Goal: Task Accomplishment & Management: Use online tool/utility

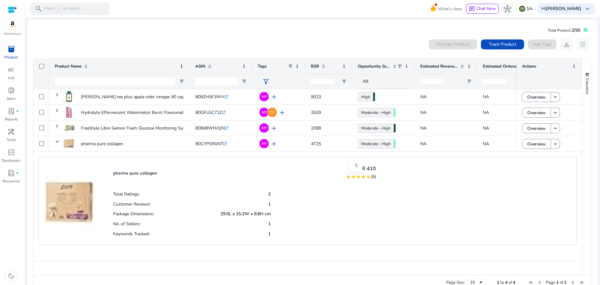
scroll to position [13, 0]
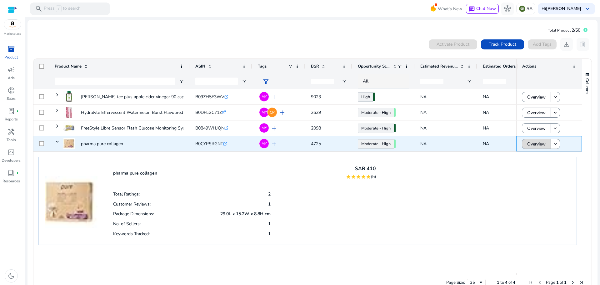
click at [530, 145] on span "Overview" at bounding box center [536, 144] width 18 height 13
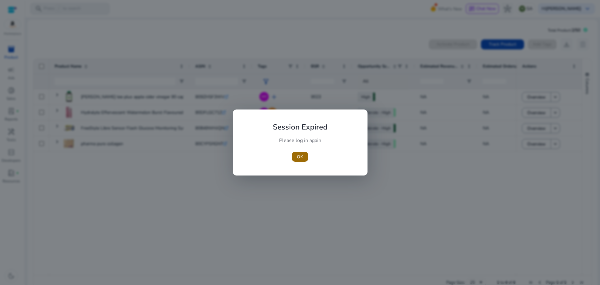
click at [294, 154] on span "button" at bounding box center [300, 156] width 16 height 15
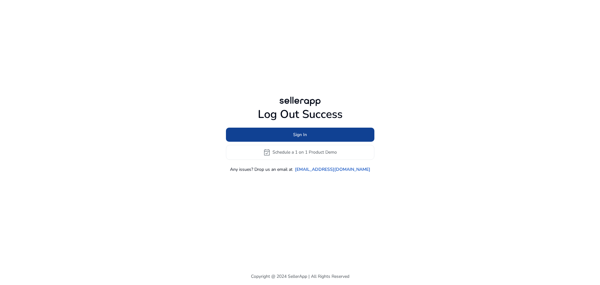
click at [301, 133] on span "Sign In" at bounding box center [300, 134] width 14 height 7
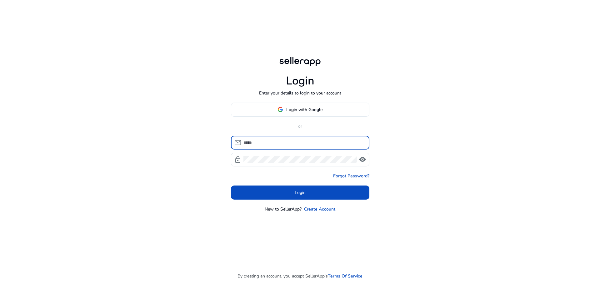
type input "**********"
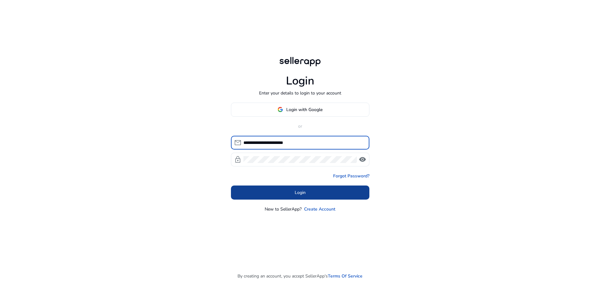
click at [296, 195] on span "Login" at bounding box center [300, 192] width 11 height 7
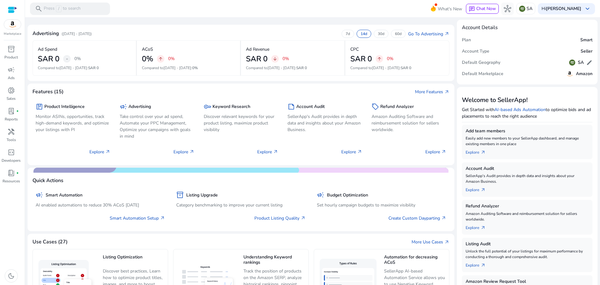
click at [12, 7] on div at bounding box center [12, 9] width 9 height 7
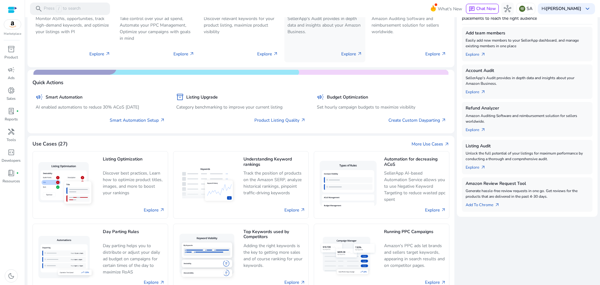
scroll to position [111, 0]
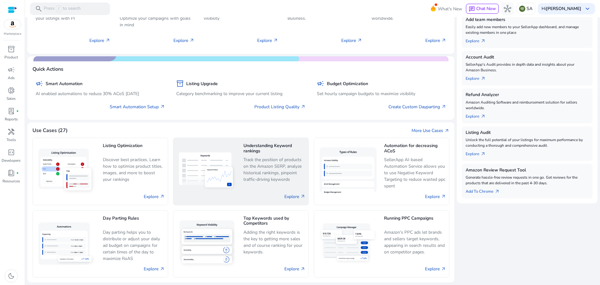
click at [264, 153] on h5 "Understanding Keyword rankings" at bounding box center [275, 148] width 62 height 11
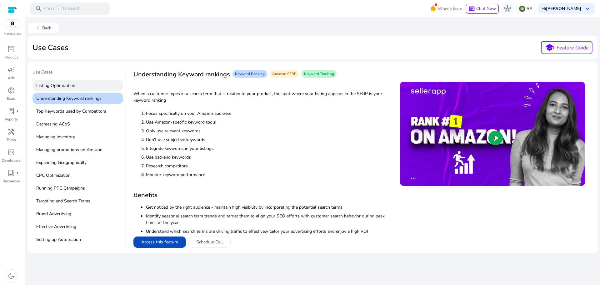
click at [62, 85] on p "Listing Optimization" at bounding box center [78, 86] width 91 height 12
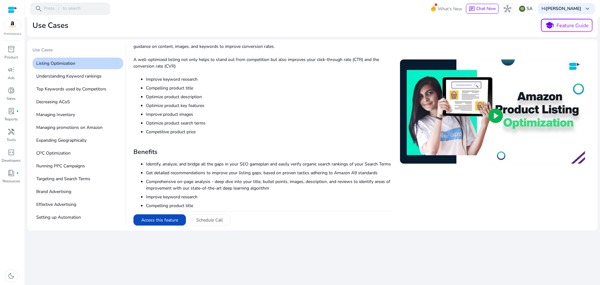
scroll to position [29, 0]
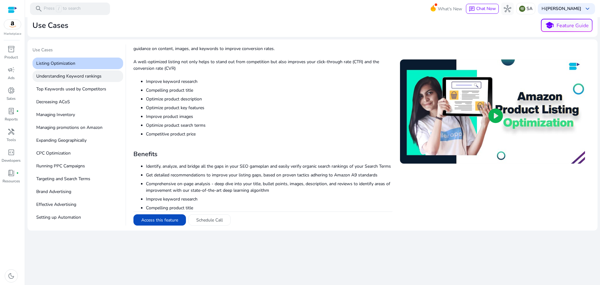
click at [74, 76] on p "Understanding Keyword rankings" at bounding box center [78, 76] width 91 height 12
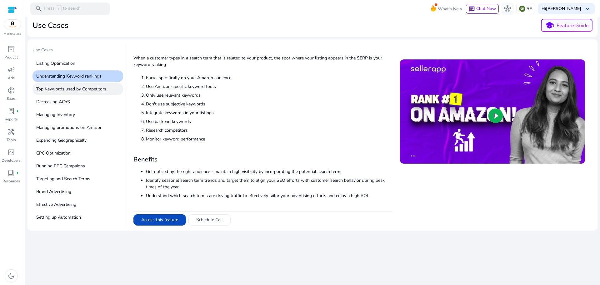
click at [82, 91] on p "Top Keywords used by Competitors" at bounding box center [78, 89] width 91 height 12
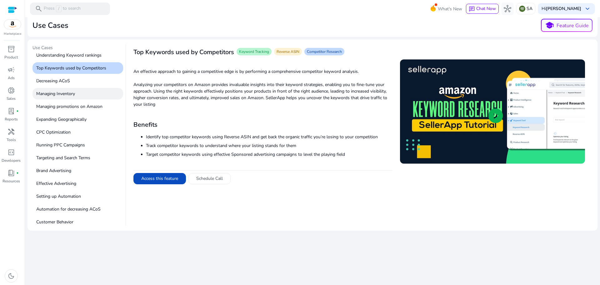
scroll to position [31, 0]
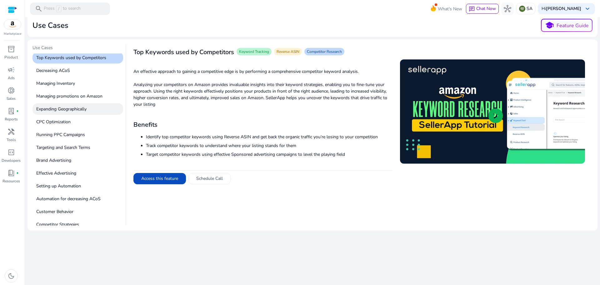
click at [75, 110] on p "Expanding Geographically" at bounding box center [78, 109] width 91 height 12
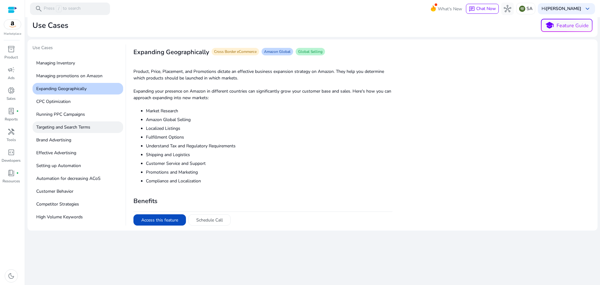
scroll to position [63, 0]
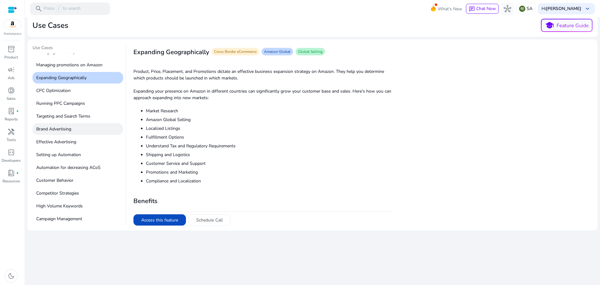
click at [66, 129] on p "Brand Advertising" at bounding box center [78, 129] width 91 height 12
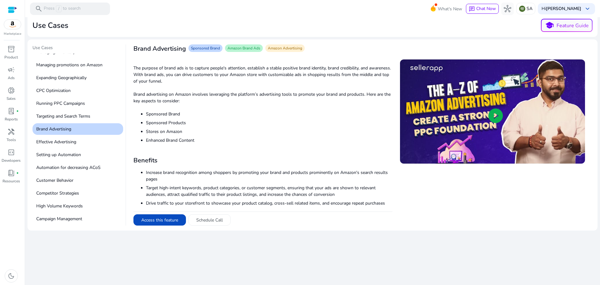
scroll to position [0, 0]
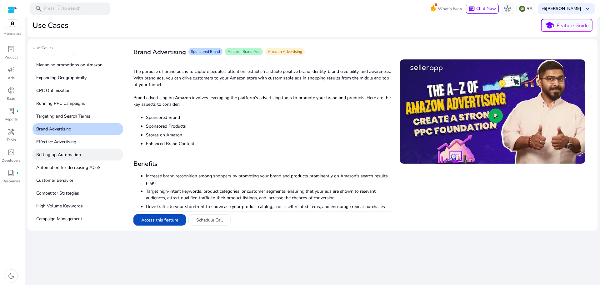
click at [65, 154] on p "Setting up Automation" at bounding box center [78, 155] width 91 height 12
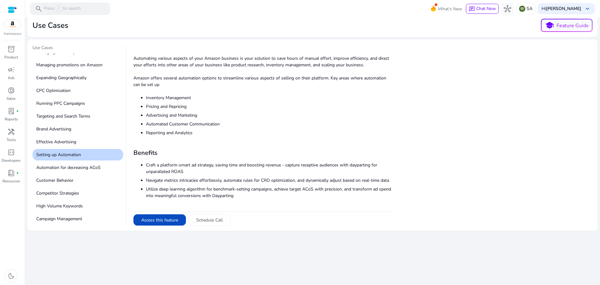
scroll to position [20, 0]
click at [54, 181] on p "Customer Behavior" at bounding box center [78, 180] width 91 height 12
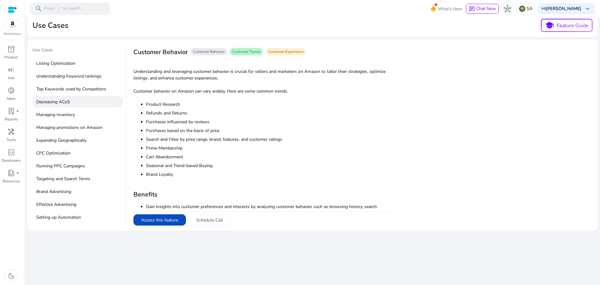
scroll to position [0, 0]
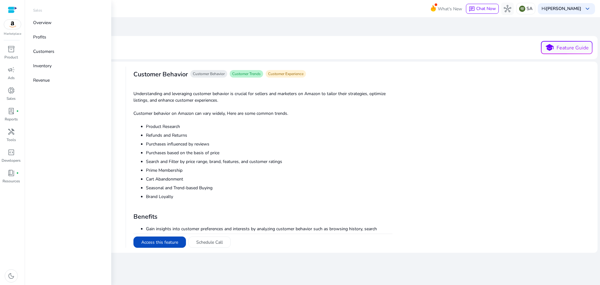
click at [9, 11] on div at bounding box center [12, 9] width 9 height 7
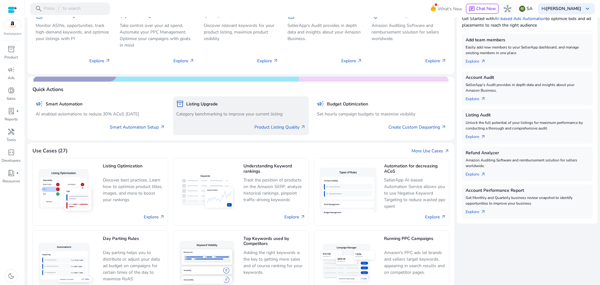
scroll to position [80, 0]
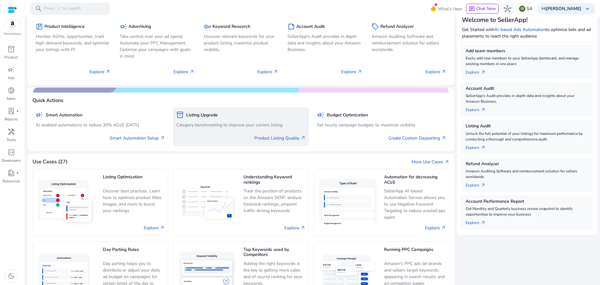
click at [251, 129] on div "inventory_2 Listing Upgrade Category benchmarking to improve your current listi…" at bounding box center [241, 126] width 136 height 39
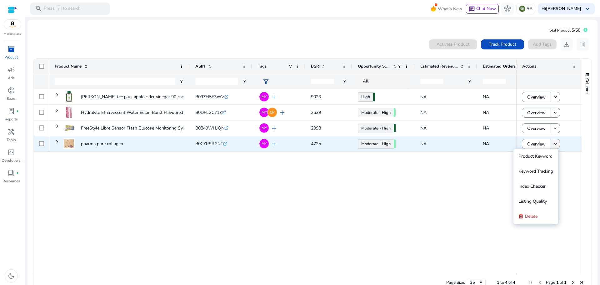
click at [555, 144] on mat-icon "keyboard_arrow_down" at bounding box center [556, 144] width 6 height 6
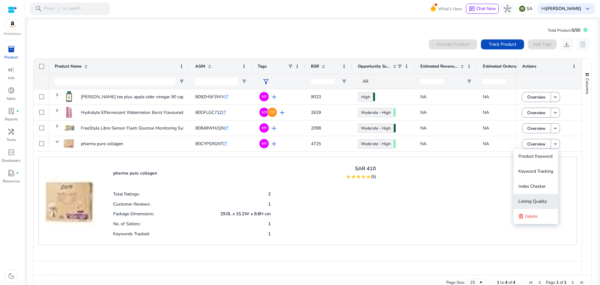
click at [543, 201] on span "Listing Quality" at bounding box center [533, 201] width 28 height 6
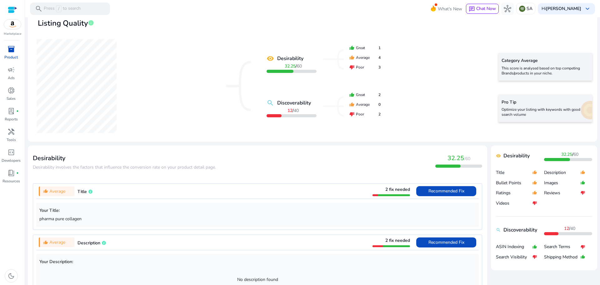
scroll to position [125, 0]
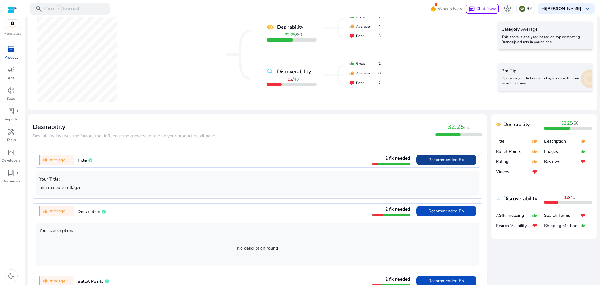
click at [446, 163] on span "Recommended Fix" at bounding box center [447, 160] width 36 height 6
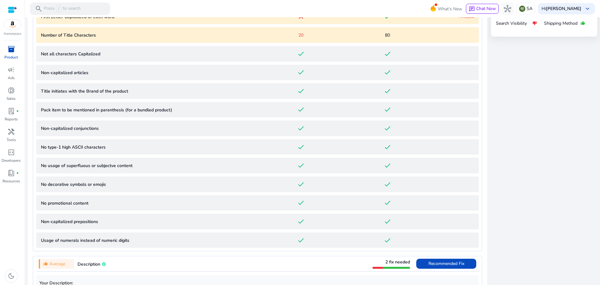
scroll to position [308, 0]
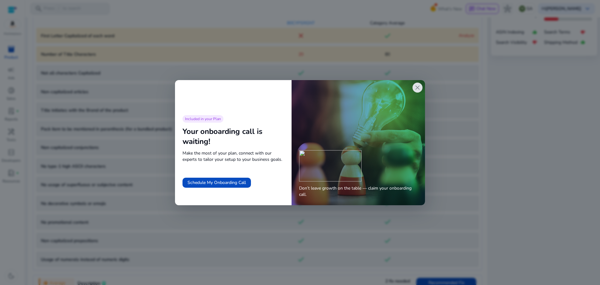
click at [419, 87] on span "close" at bounding box center [418, 88] width 8 height 8
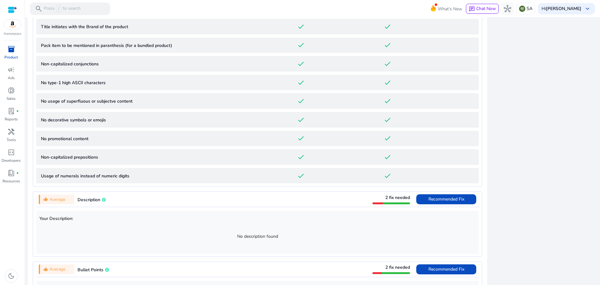
scroll to position [393, 0]
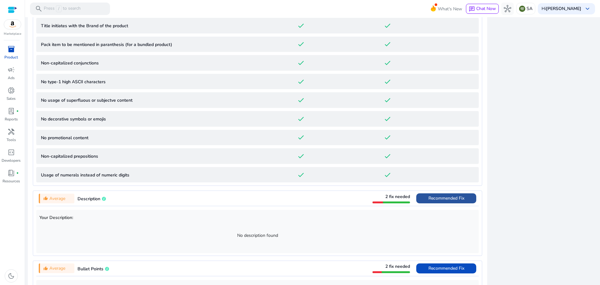
click at [443, 198] on span "Recommended Fix" at bounding box center [447, 198] width 36 height 6
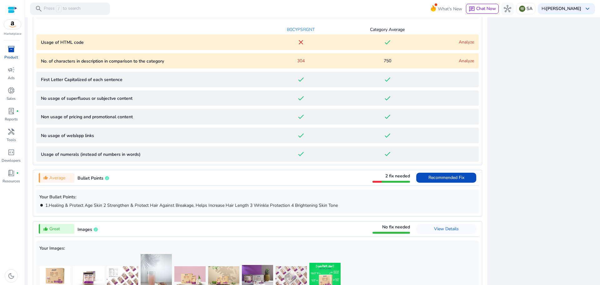
scroll to position [391, 0]
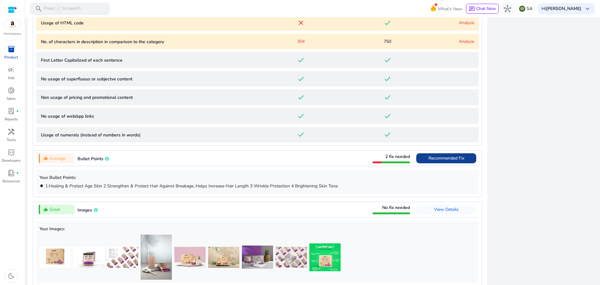
click at [441, 158] on span "Recommended Fix" at bounding box center [447, 158] width 36 height 6
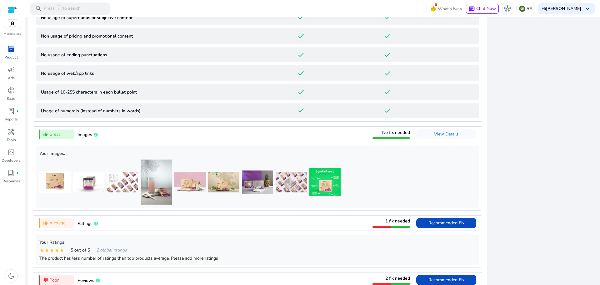
scroll to position [547, 0]
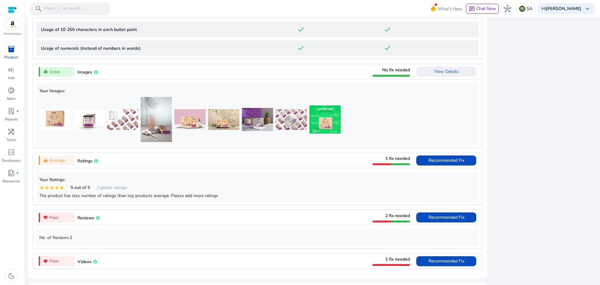
click at [442, 72] on span "View Details" at bounding box center [446, 71] width 25 height 6
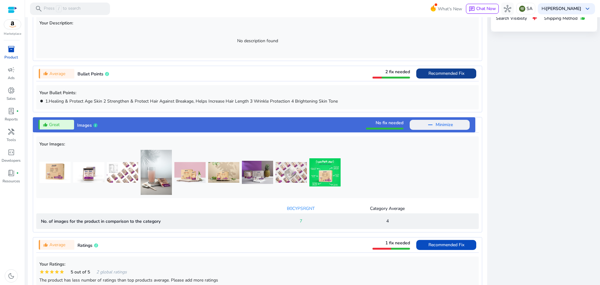
scroll to position [293, 0]
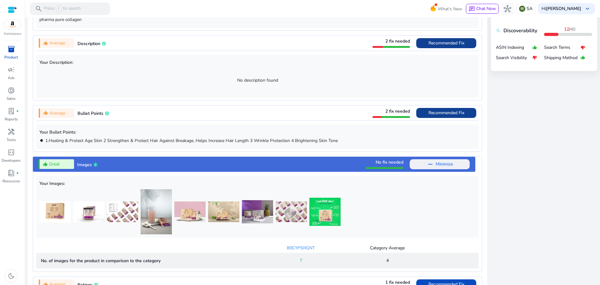
click at [443, 113] on span "Recommended Fix" at bounding box center [447, 113] width 36 height 6
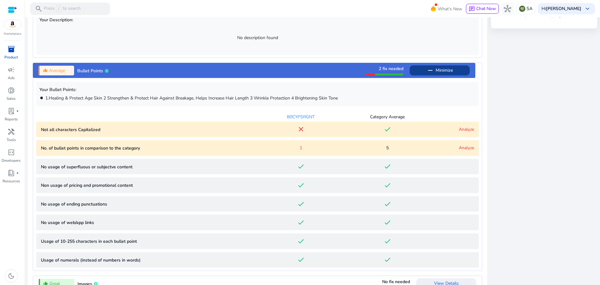
scroll to position [273, 0]
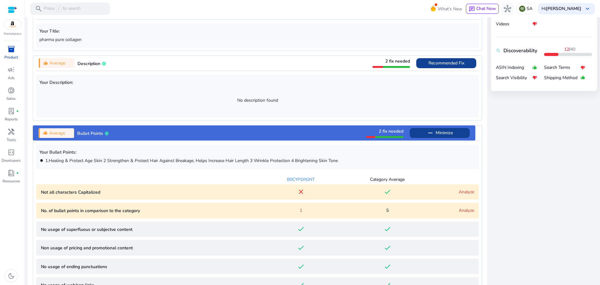
click at [95, 62] on span "Description" at bounding box center [89, 64] width 23 height 6
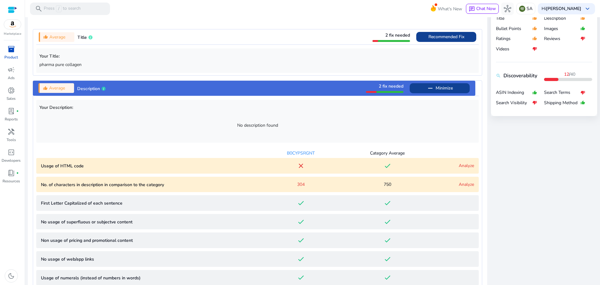
scroll to position [234, 0]
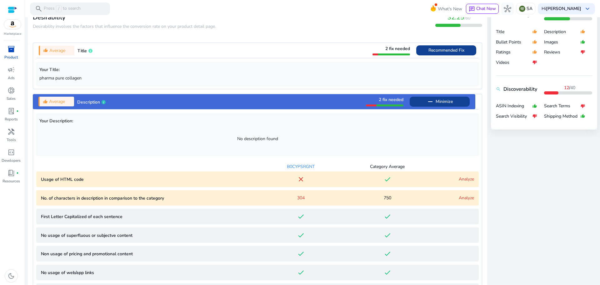
click at [94, 103] on span "Description" at bounding box center [88, 102] width 23 height 6
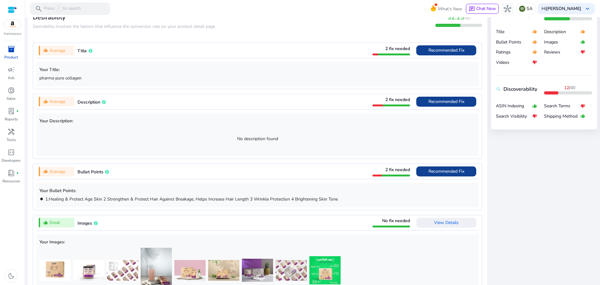
click at [95, 102] on span "Description" at bounding box center [89, 102] width 23 height 6
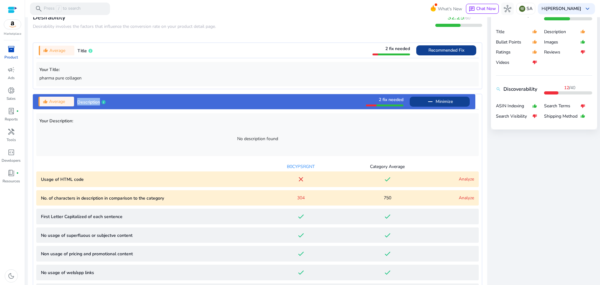
click at [95, 102] on span "Description" at bounding box center [88, 102] width 23 height 6
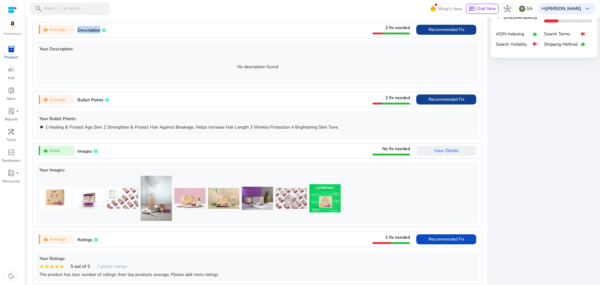
copy span "Description"
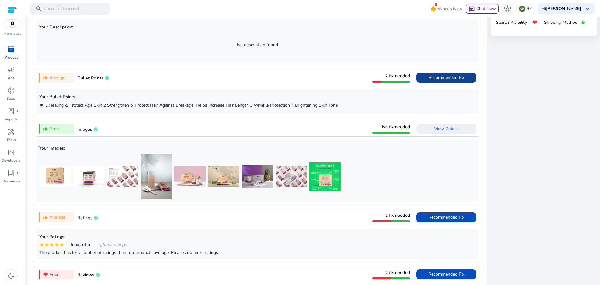
scroll to position [266, 0]
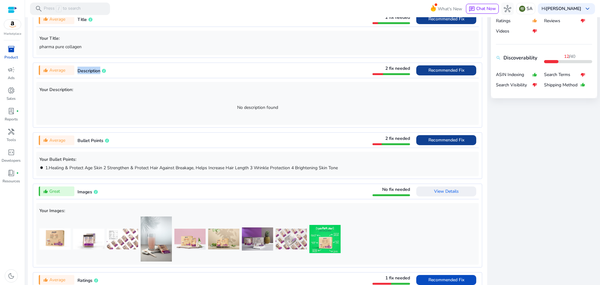
copy span "Description"
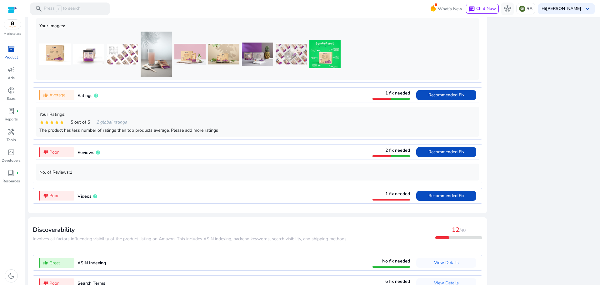
scroll to position [453, 0]
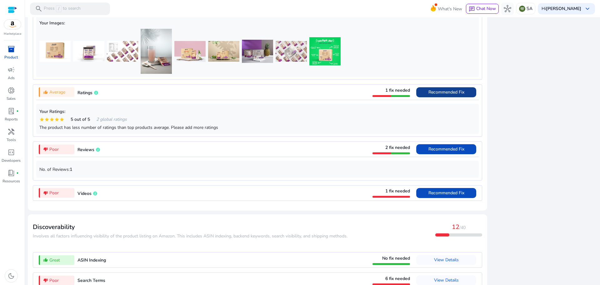
click at [456, 95] on span "Recommended Fix" at bounding box center [447, 92] width 36 height 6
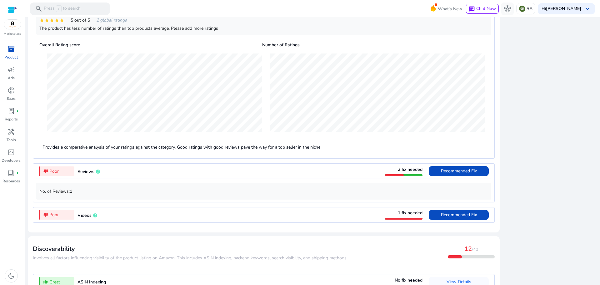
scroll to position [603, 0]
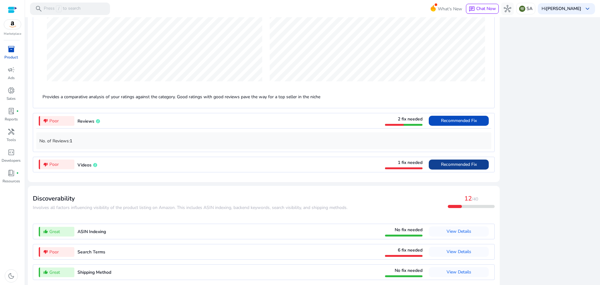
click at [461, 167] on span "Recommended Fix" at bounding box center [459, 164] width 36 height 6
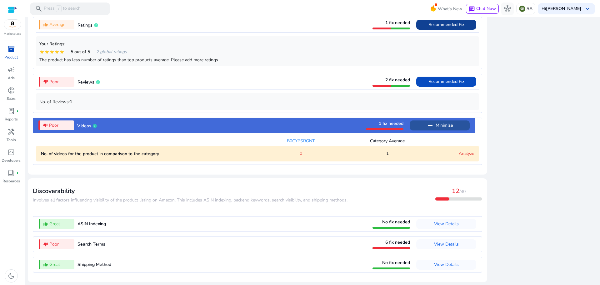
scroll to position [523, 0]
click at [461, 153] on link "Analyze" at bounding box center [466, 153] width 15 height 6
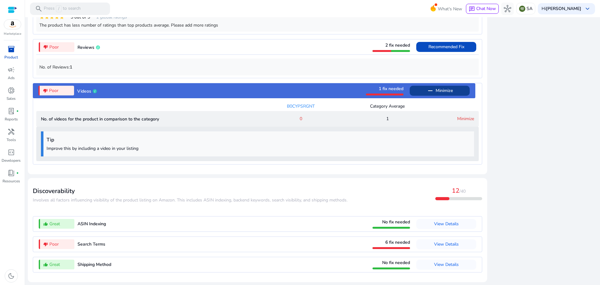
scroll to position [558, 0]
click at [447, 244] on span "View Details" at bounding box center [446, 244] width 25 height 6
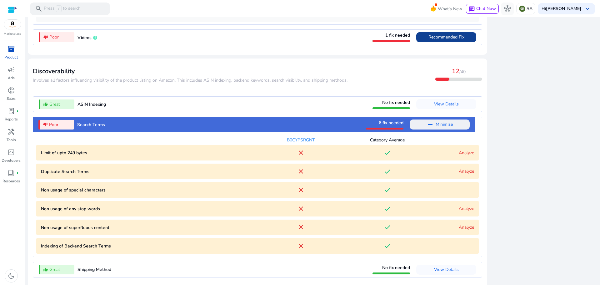
scroll to position [617, 0]
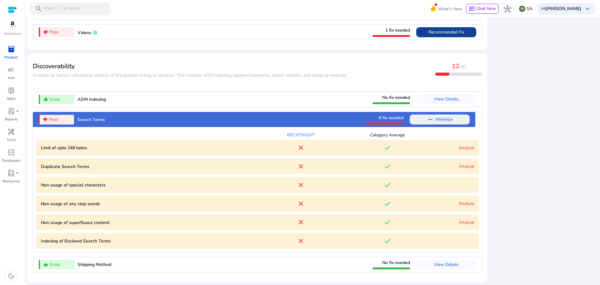
click at [466, 149] on link "Analyze" at bounding box center [466, 148] width 15 height 6
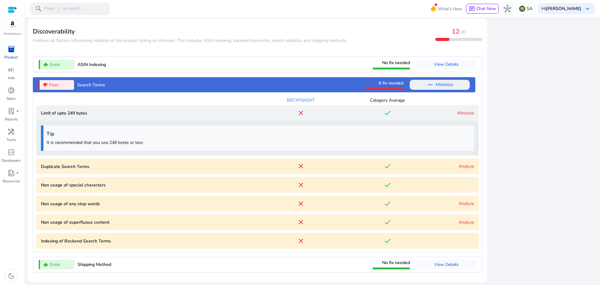
scroll to position [651, 0]
click at [461, 223] on link "Analyze" at bounding box center [466, 222] width 15 height 6
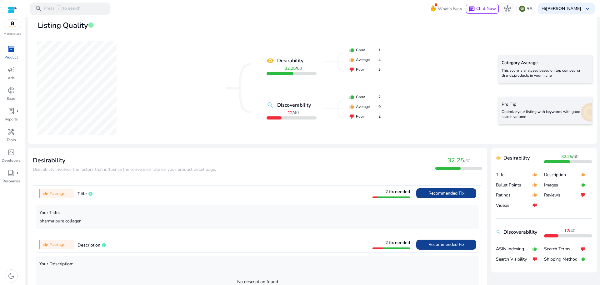
scroll to position [0, 0]
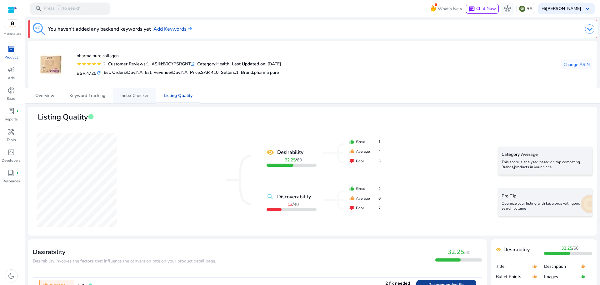
click at [134, 96] on span "Index Checker" at bounding box center [134, 95] width 28 height 4
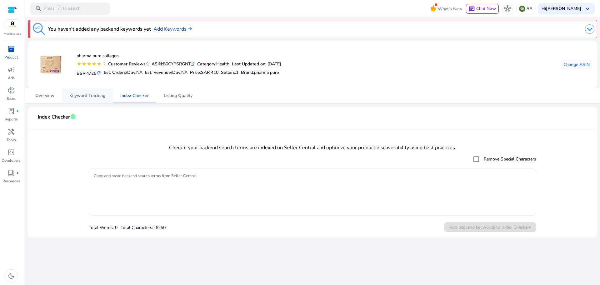
click at [90, 93] on span "Keyword Tracking" at bounding box center [87, 95] width 36 height 4
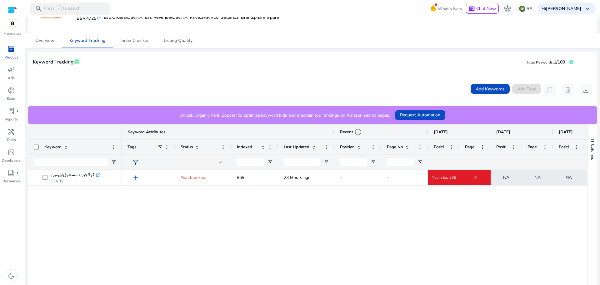
scroll to position [63, 0]
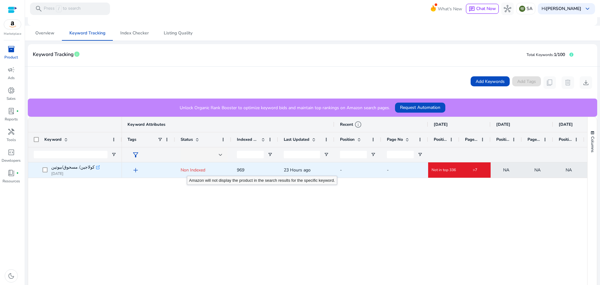
click at [193, 170] on span "Non Indexed" at bounding box center [193, 170] width 25 height 6
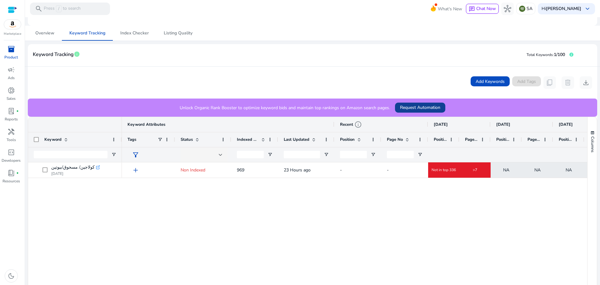
click at [426, 107] on span "Request Automation" at bounding box center [420, 107] width 40 height 7
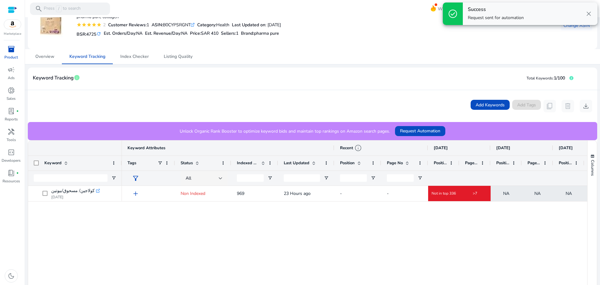
scroll to position [0, 0]
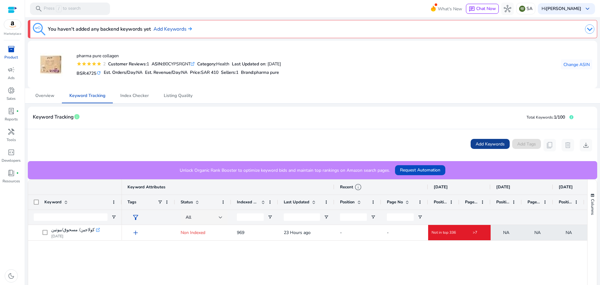
click at [492, 143] on span "Add Keywords" at bounding box center [490, 144] width 29 height 7
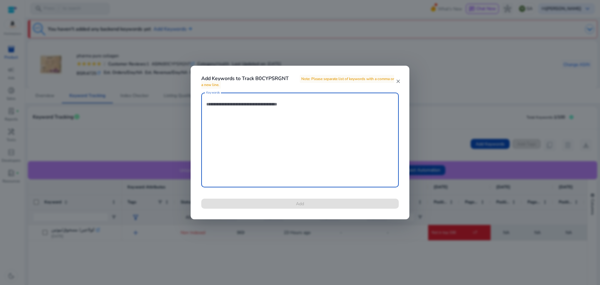
scroll to position [13, 0]
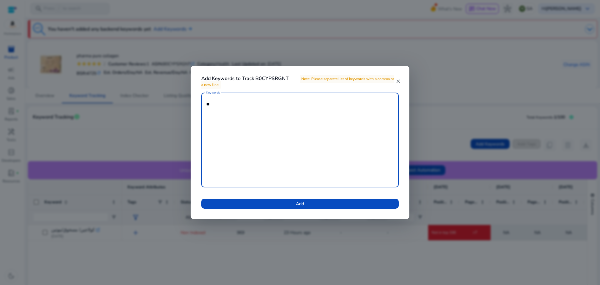
type textarea "*"
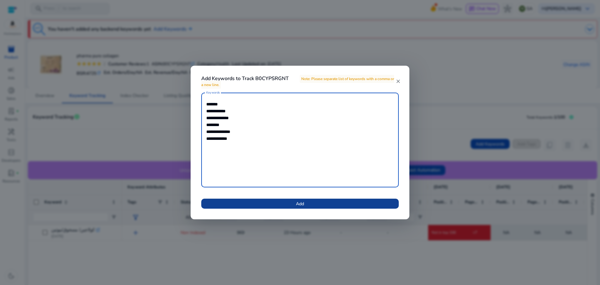
type textarea "**********"
click at [310, 201] on span at bounding box center [300, 203] width 198 height 15
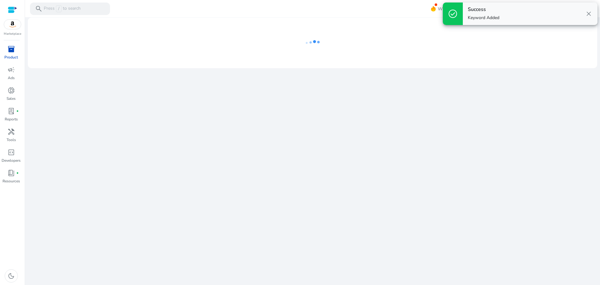
click at [269, 153] on h4 "Keyword(s) added successfully" at bounding box center [302, 152] width 69 height 6
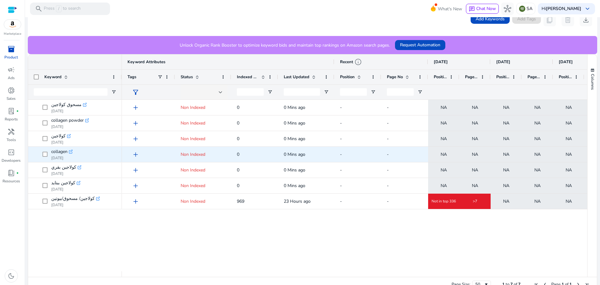
scroll to position [133, 0]
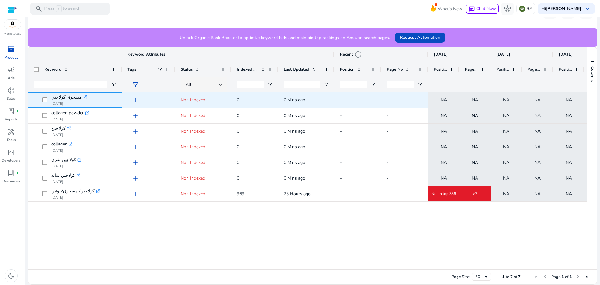
click at [84, 97] on icon at bounding box center [85, 96] width 3 height 3
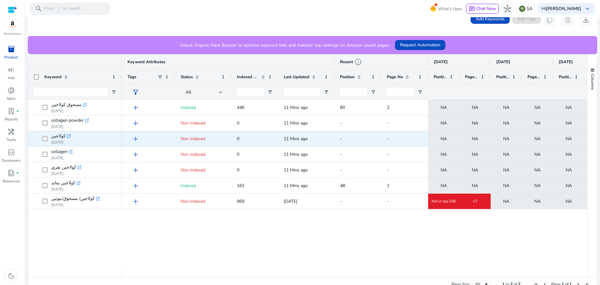
scroll to position [94, 0]
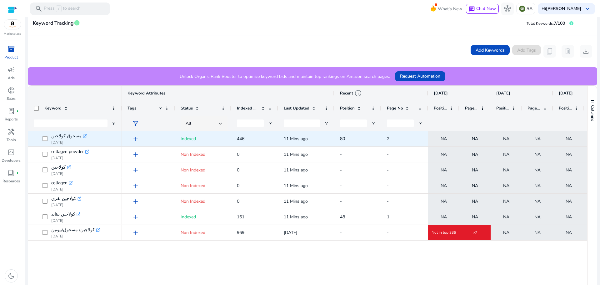
click at [137, 138] on span "add" at bounding box center [136, 139] width 8 height 8
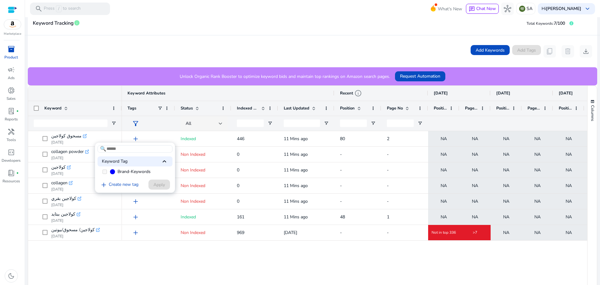
click at [172, 40] on div at bounding box center [300, 142] width 600 height 285
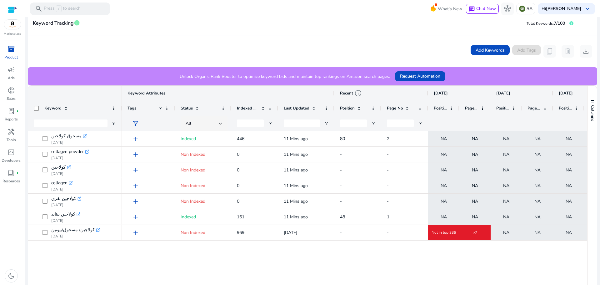
click at [251, 108] on span "Indexed Products" at bounding box center [248, 108] width 22 height 6
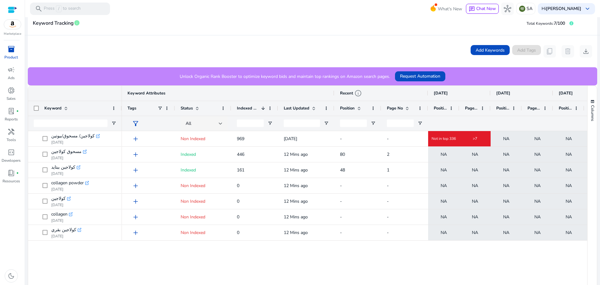
click at [258, 108] on span "Indexed Products" at bounding box center [248, 108] width 22 height 6
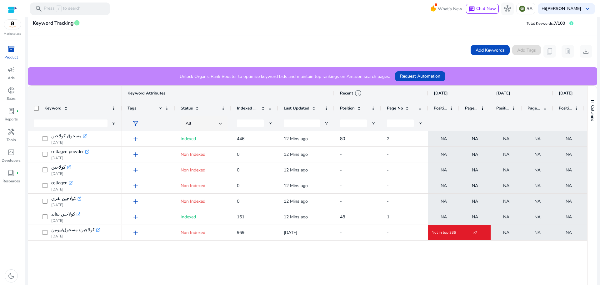
click at [258, 108] on span "Indexed Products" at bounding box center [248, 108] width 22 height 6
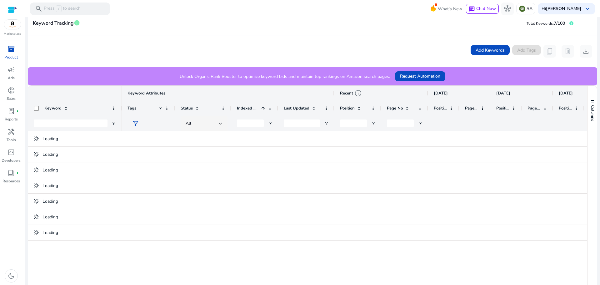
click at [252, 109] on span "Indexed Products" at bounding box center [248, 108] width 22 height 6
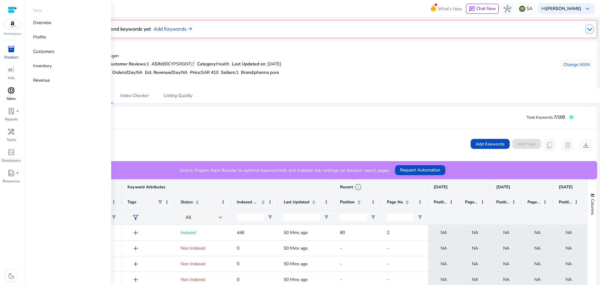
click at [10, 89] on span "donut_small" at bounding box center [12, 91] width 8 height 8
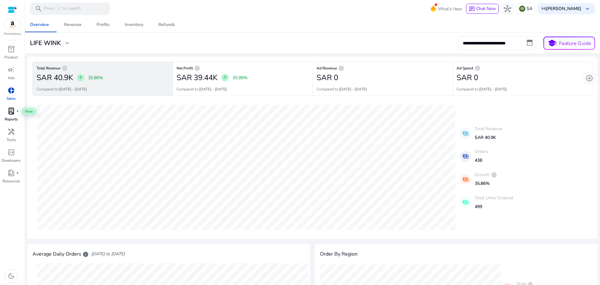
click at [14, 108] on span "lab_profile" at bounding box center [12, 111] width 8 height 8
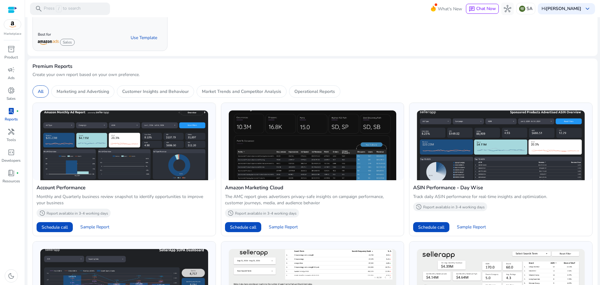
scroll to position [156, 0]
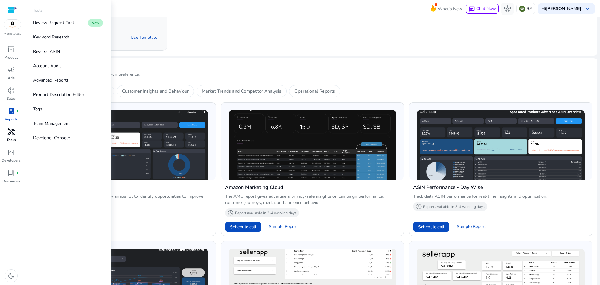
click at [8, 131] on span "handyman" at bounding box center [12, 132] width 8 height 8
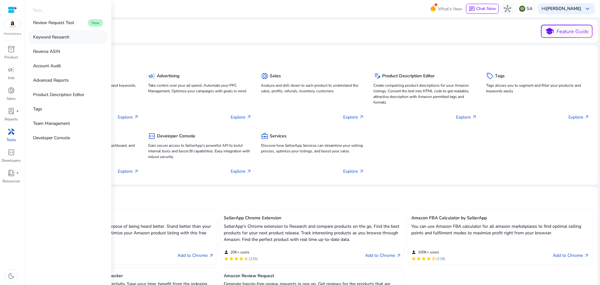
click at [62, 38] on p "Keyword Research" at bounding box center [51, 37] width 36 height 7
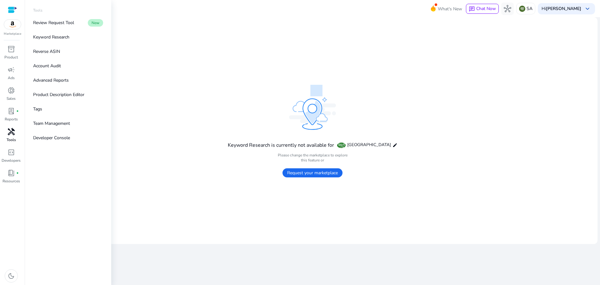
click at [10, 134] on span "handyman" at bounding box center [12, 132] width 8 height 8
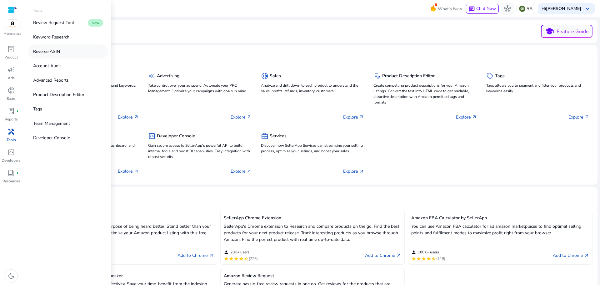
click at [45, 52] on p "Reverse ASIN" at bounding box center [46, 51] width 27 height 7
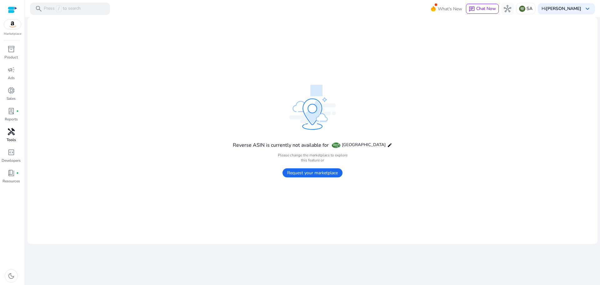
click at [15, 128] on div "handyman" at bounding box center [12, 132] width 18 height 10
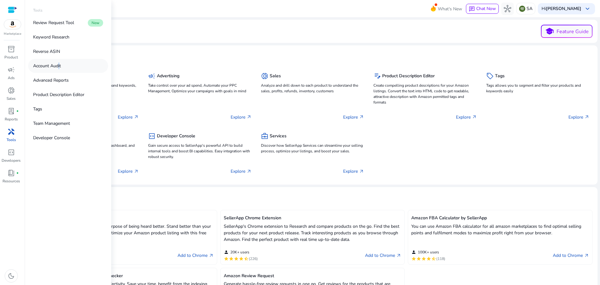
click at [58, 66] on p "Account Audit" at bounding box center [47, 66] width 28 height 7
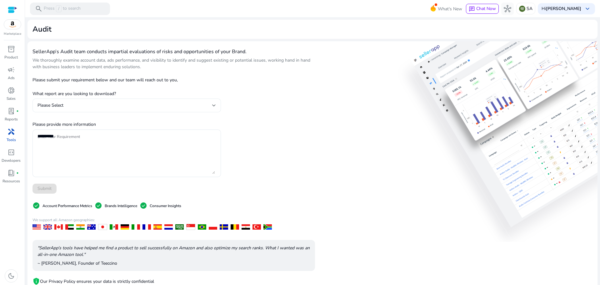
click at [121, 106] on div "Please Select" at bounding box center [125, 105] width 175 height 7
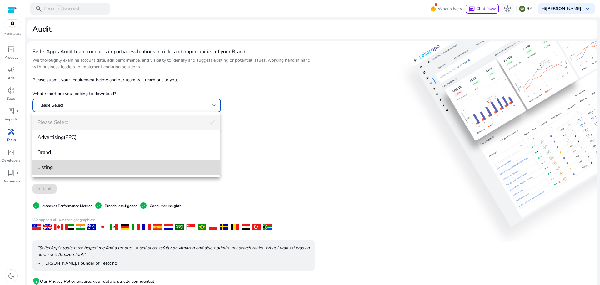
click at [83, 166] on span "Listing" at bounding box center [127, 167] width 178 height 7
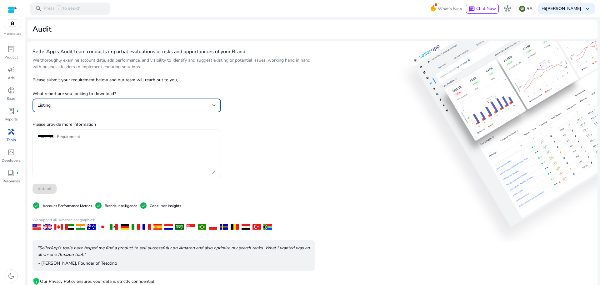
click at [108, 140] on textarea "Enter Your Requirement" at bounding box center [127, 153] width 178 height 41
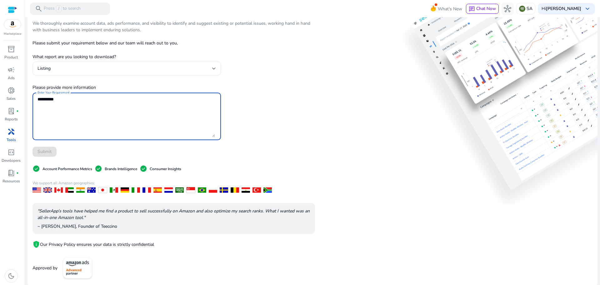
scroll to position [38, 0]
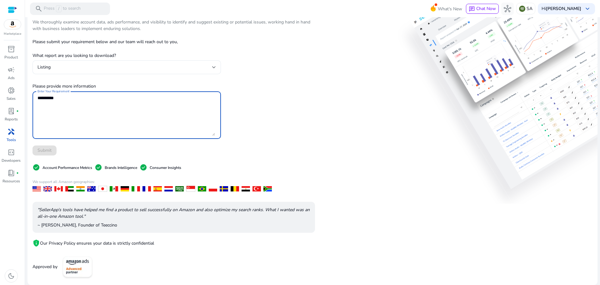
click at [74, 111] on textarea "Enter Your Requirement" at bounding box center [127, 114] width 178 height 41
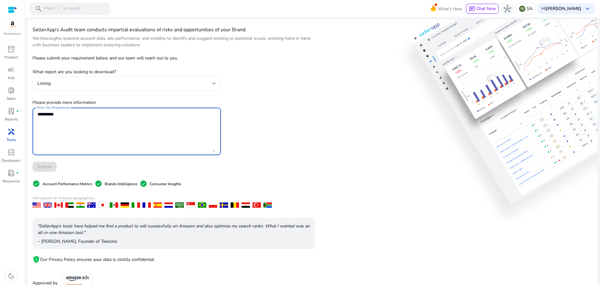
scroll to position [7, 0]
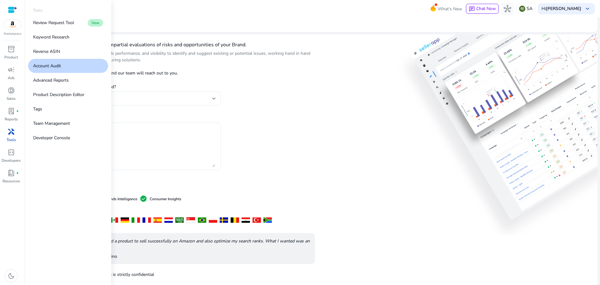
click at [13, 136] on div "handyman" at bounding box center [12, 132] width 18 height 10
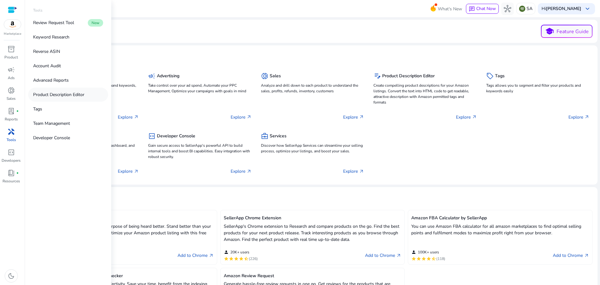
click at [63, 96] on p "Product Description Editor" at bounding box center [58, 94] width 51 height 7
